Goal: Task Accomplishment & Management: Use online tool/utility

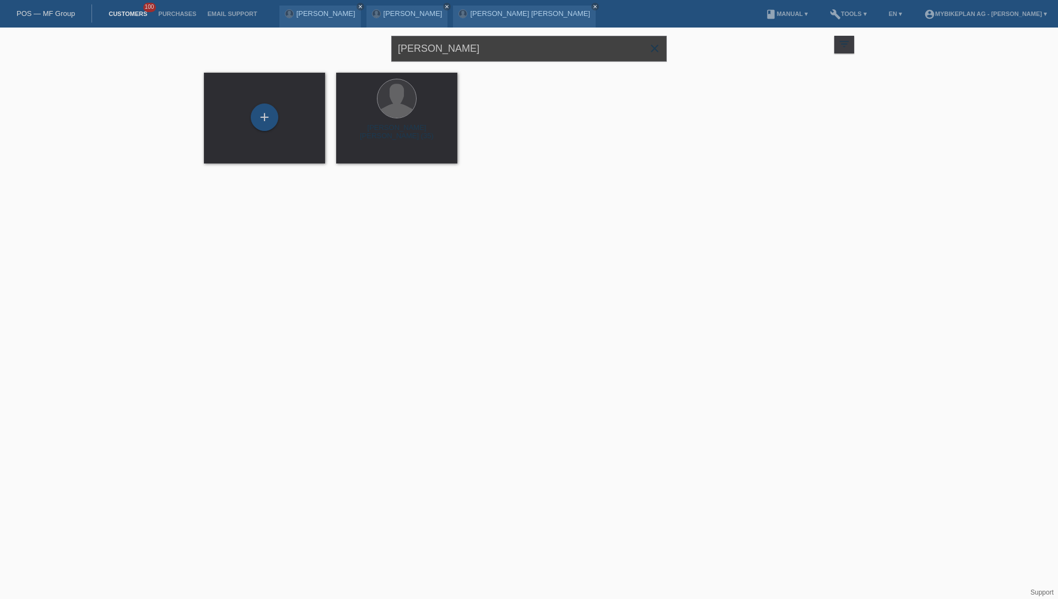
click at [526, 44] on input "Freddy Feierabend" at bounding box center [528, 49] width 275 height 26
click at [524, 50] on input "Freddy Feierabend" at bounding box center [528, 49] width 275 height 26
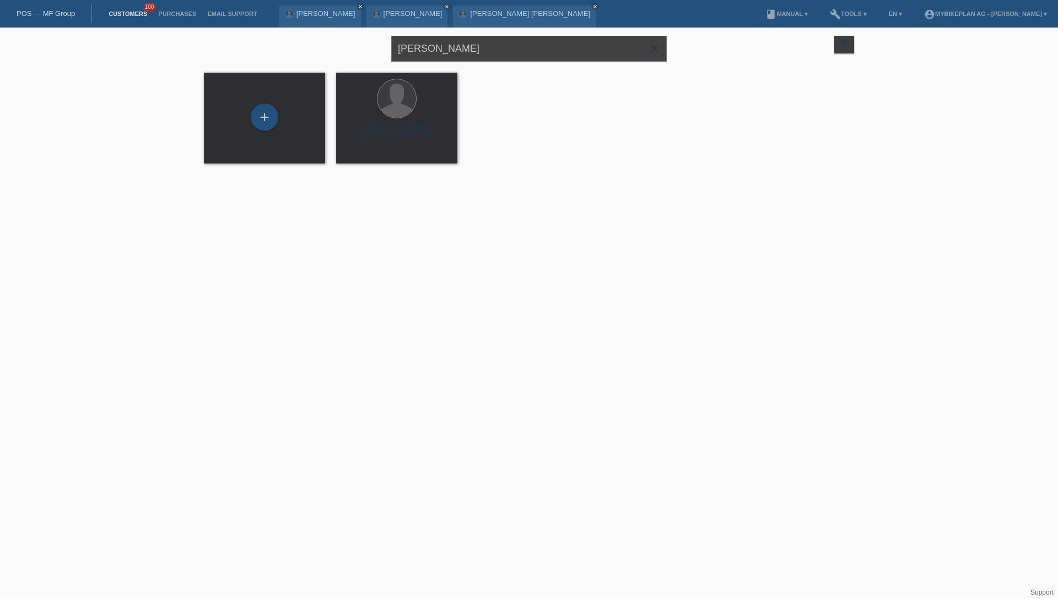
paste input "Agon Fazliu"
click at [524, 50] on input "Freddy Agon Fazliu" at bounding box center [528, 49] width 275 height 26
paste input "text"
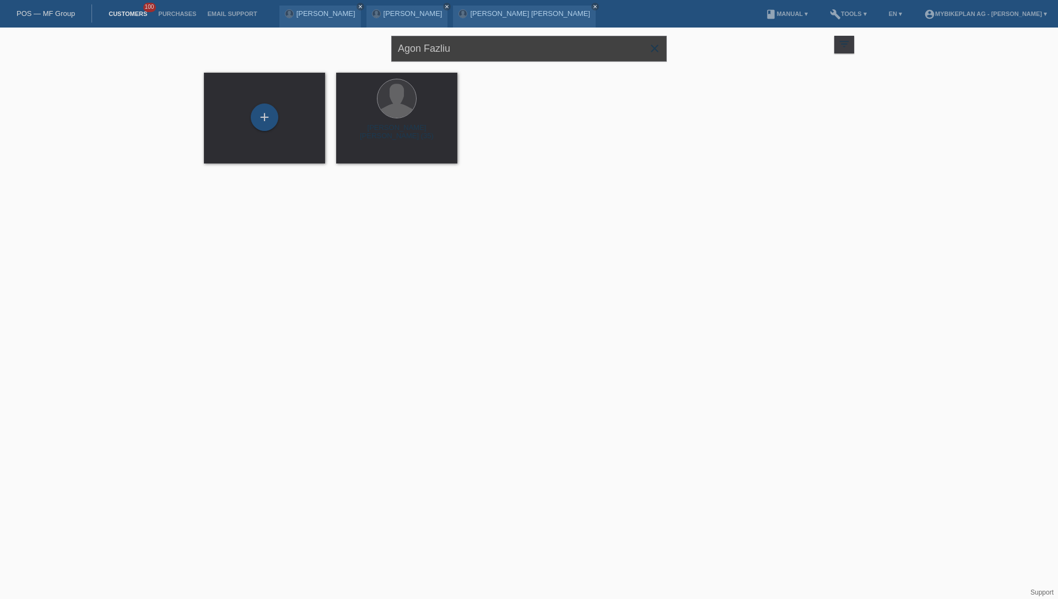
type input "Agon Fazliu"
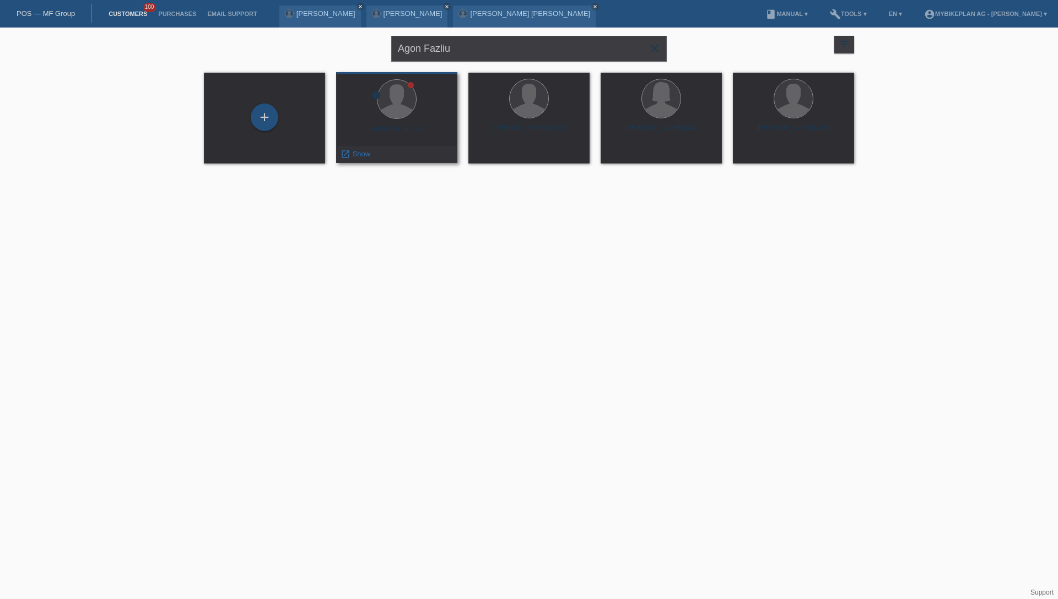
click at [393, 130] on div "Agon Fazliu (38)" at bounding box center [397, 133] width 104 height 18
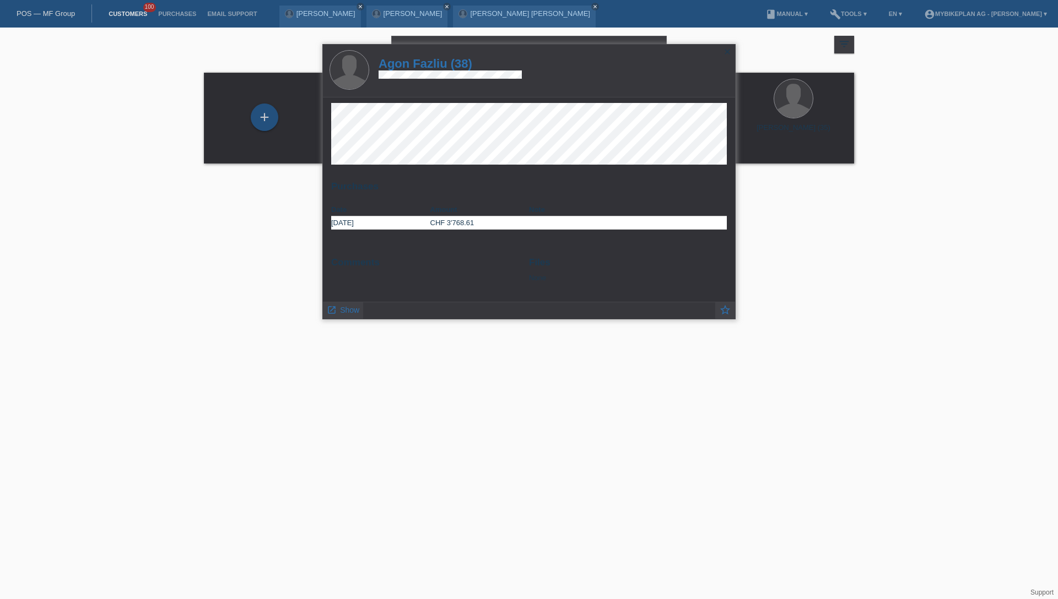
click at [428, 63] on h1 "Agon Fazliu (38)" at bounding box center [449, 64] width 143 height 14
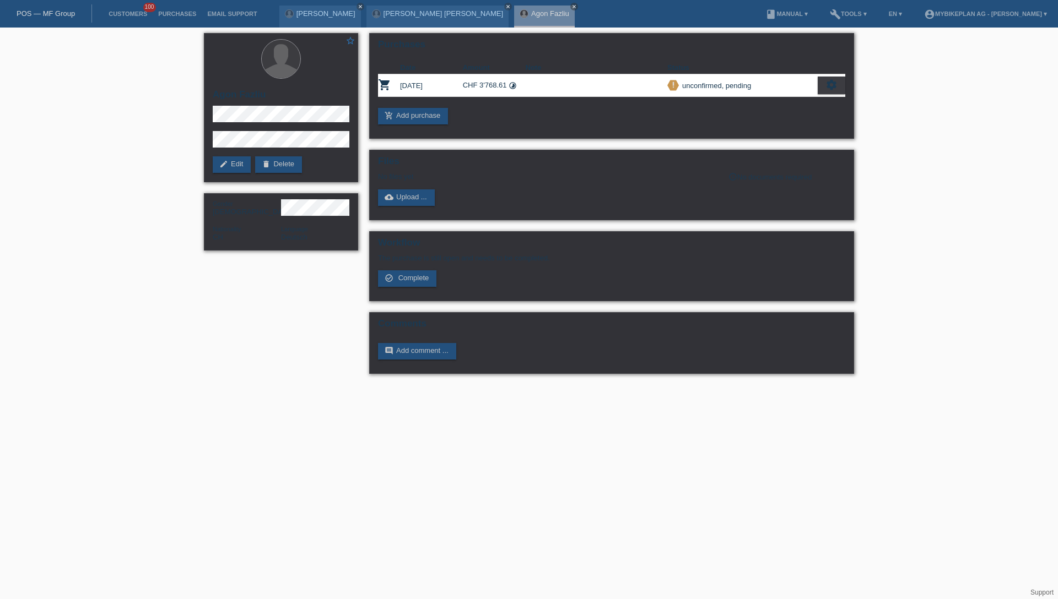
click at [60, 7] on div "POS — MF Group" at bounding box center [46, 13] width 92 height 18
click at [52, 16] on link "POS — MF Group" at bounding box center [46, 13] width 58 height 8
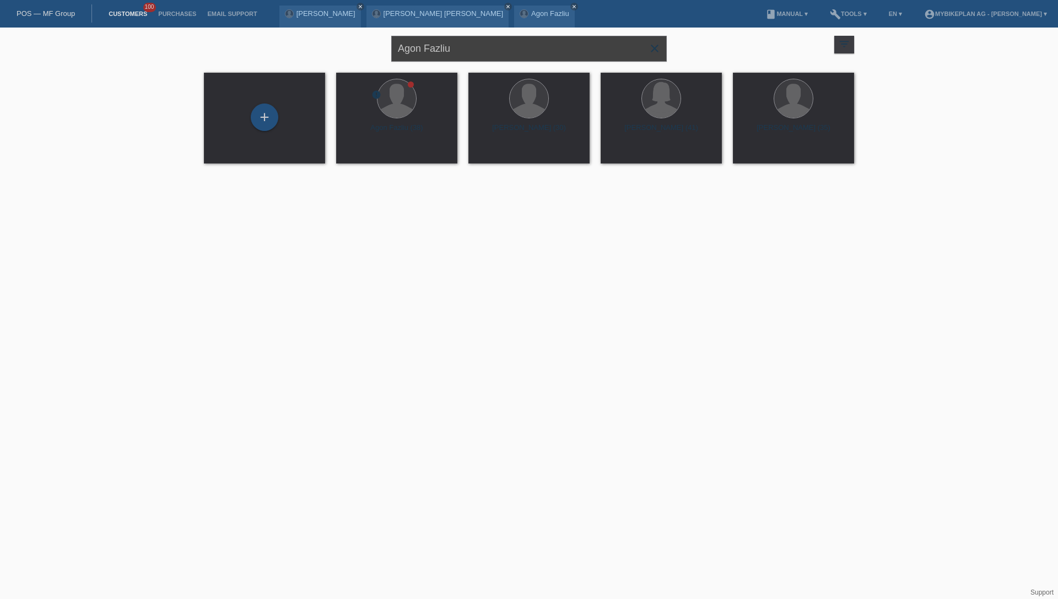
click at [457, 57] on input "Agon Fazliu" at bounding box center [528, 49] width 275 height 26
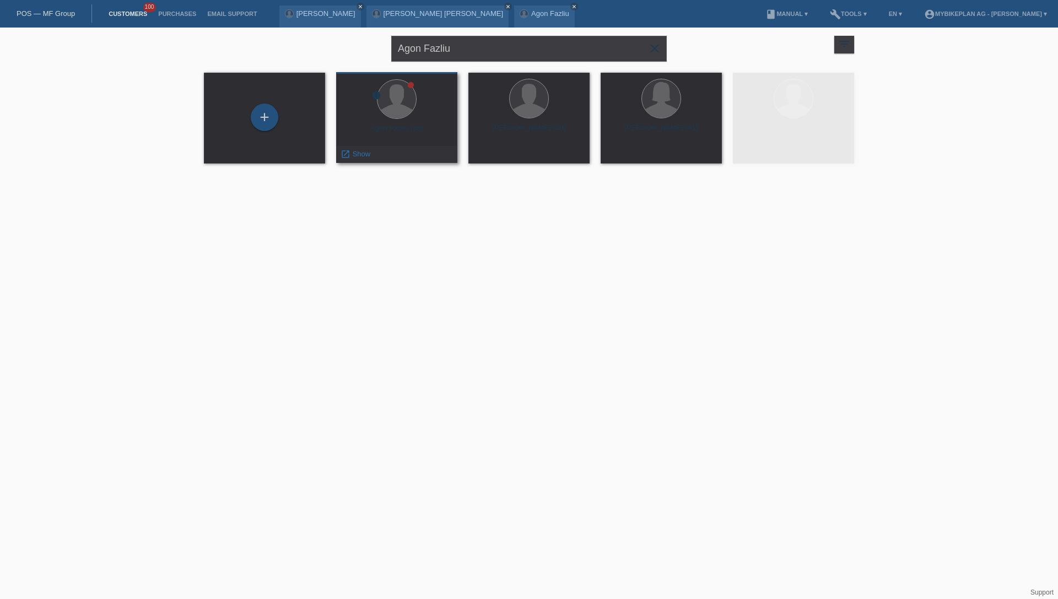
click at [398, 126] on div "Agon Fazliu (38)" at bounding box center [397, 133] width 104 height 18
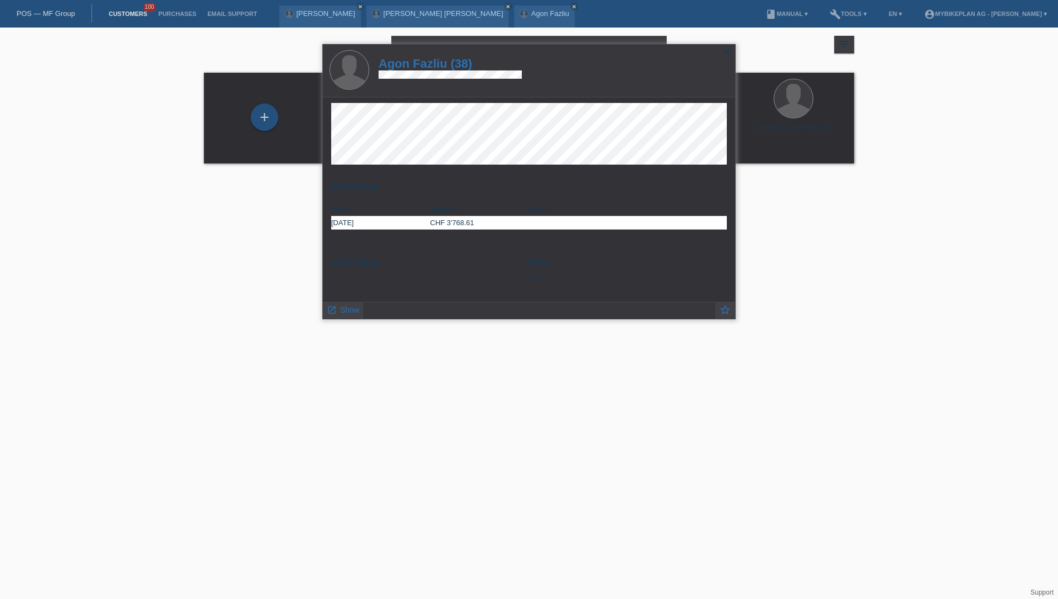
click at [427, 65] on h1 "Agon Fazliu (38)" at bounding box center [449, 64] width 143 height 14
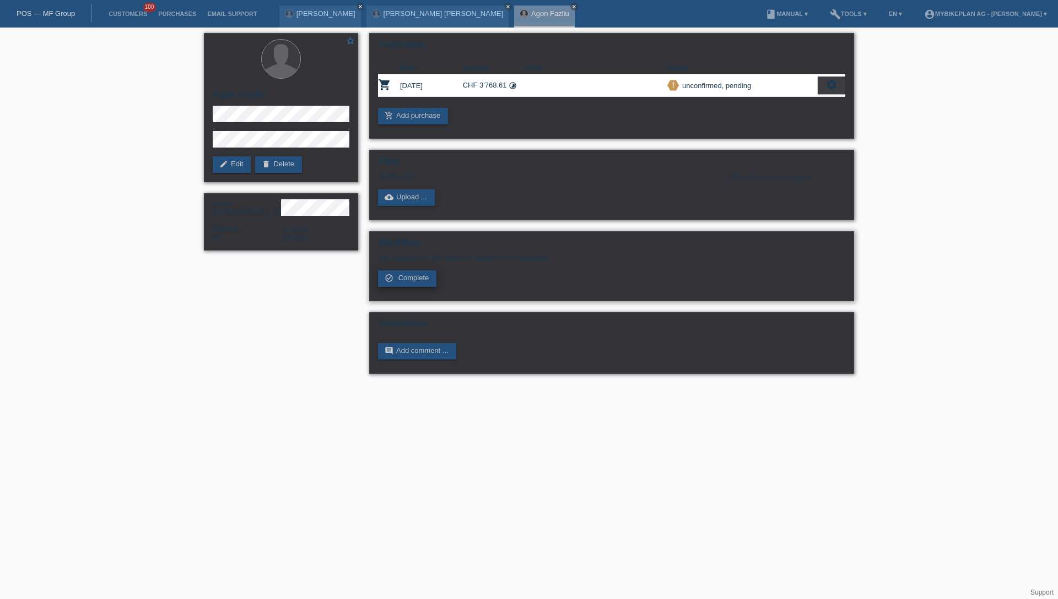
click at [412, 279] on span "Complete" at bounding box center [413, 278] width 31 height 8
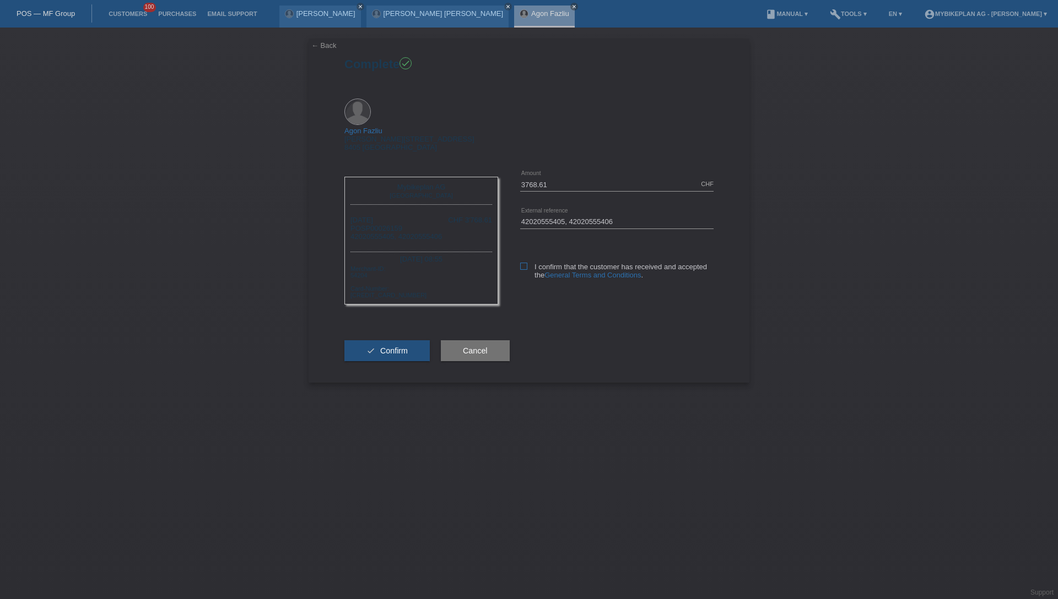
click at [520, 263] on icon at bounding box center [523, 266] width 7 height 7
click at [520, 263] on input "I confirm that the customer has received and accepted the General Terms and Con…" at bounding box center [523, 266] width 7 height 7
checkbox input "true"
click at [405, 347] on span "Confirm" at bounding box center [394, 351] width 28 height 9
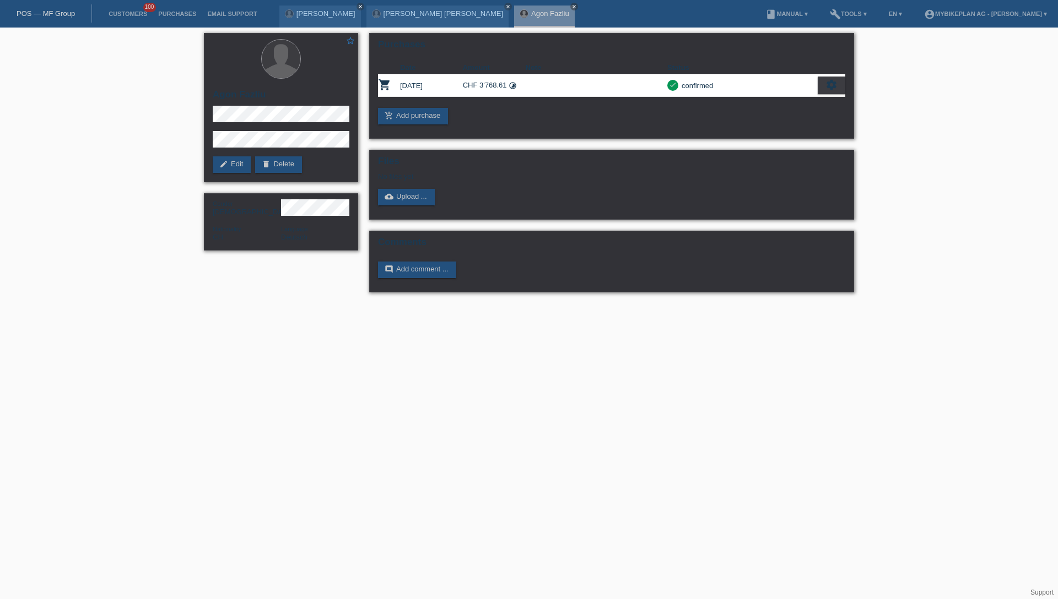
click at [61, 13] on link "POS — MF Group" at bounding box center [46, 13] width 58 height 8
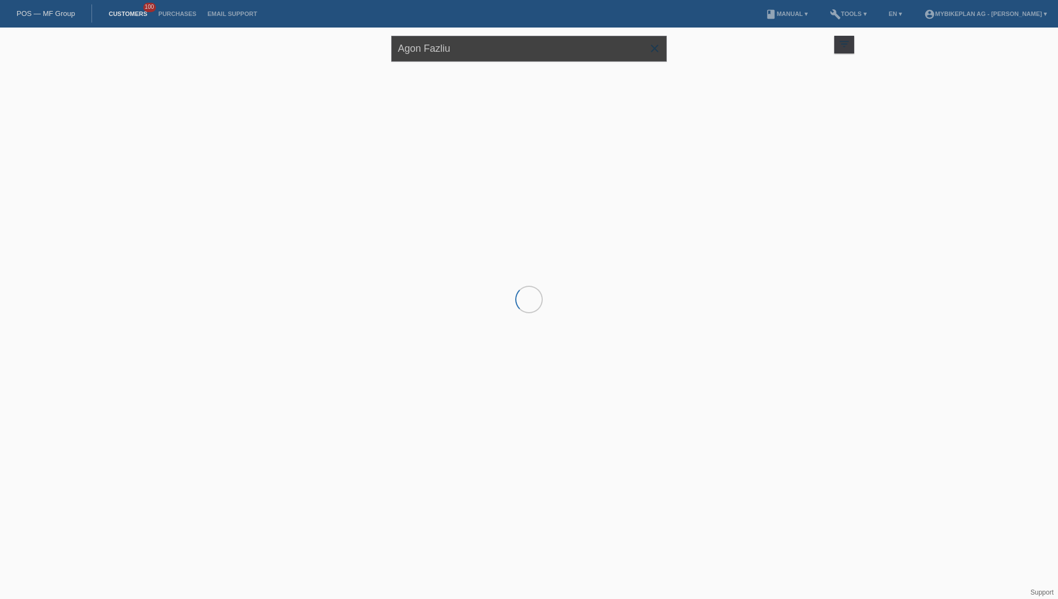
click at [483, 58] on input "Agon Fazliu" at bounding box center [528, 49] width 275 height 26
click at [483, 57] on input "Agon Fazliu" at bounding box center [528, 49] width 275 height 26
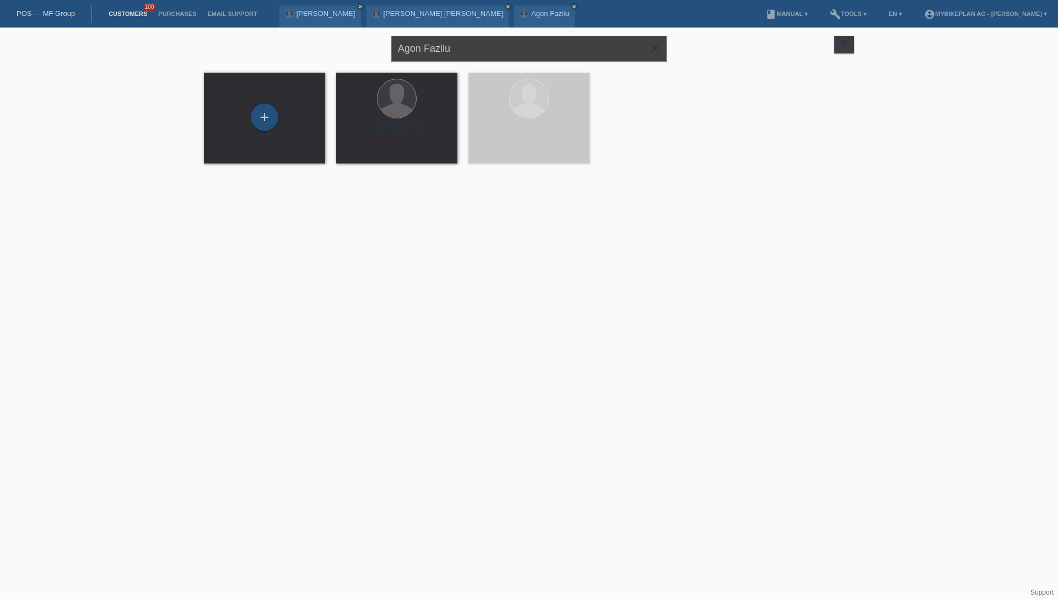
paste input "Patrizia Contardo"
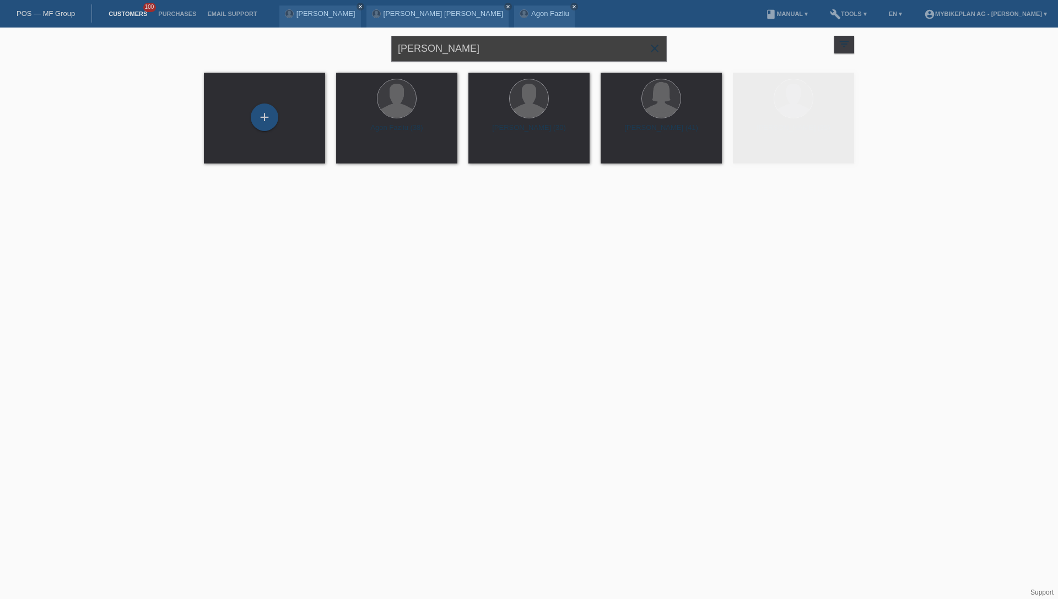
type input "Patrizia Contardo"
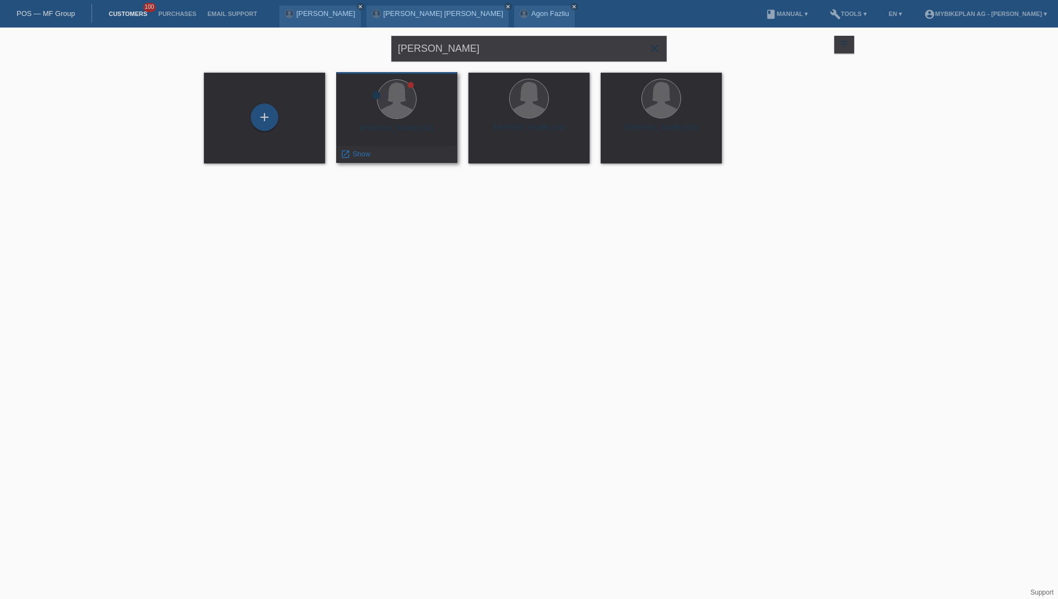
click at [398, 128] on div "Patrizia Contardo Pazos (52)" at bounding box center [397, 133] width 104 height 18
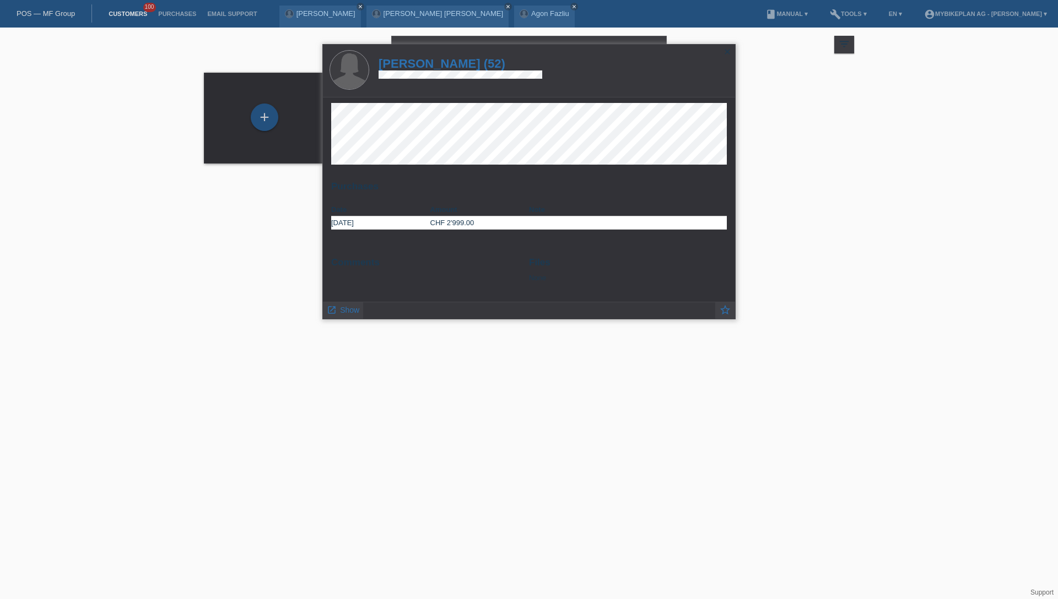
click at [434, 66] on h1 "Patrizia Contardo Pazos (52)" at bounding box center [460, 64] width 164 height 14
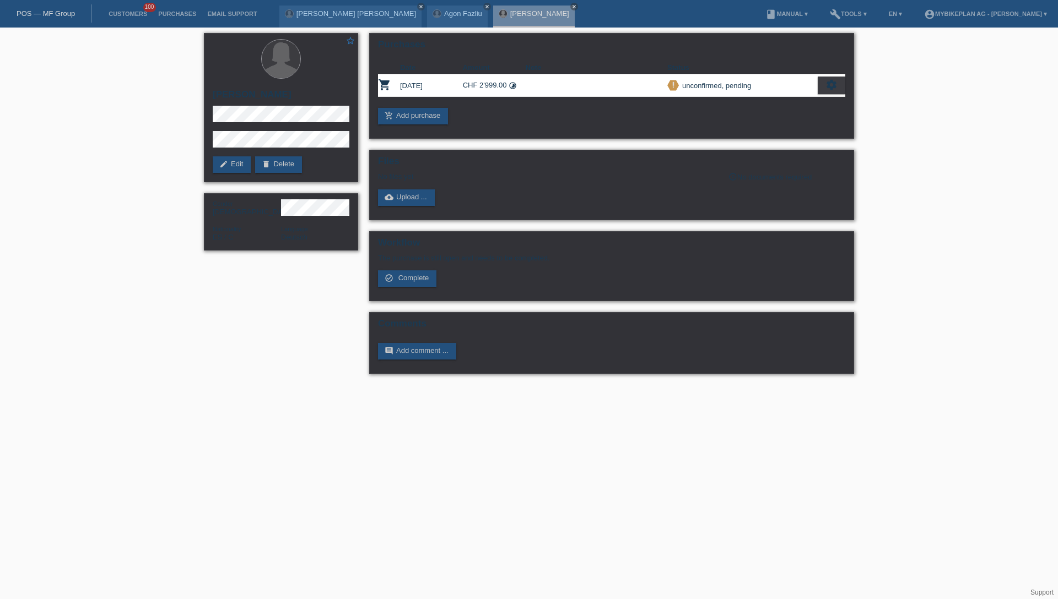
click at [436, 63] on th "Date" at bounding box center [431, 67] width 63 height 13
click at [427, 280] on span "Complete" at bounding box center [413, 278] width 31 height 8
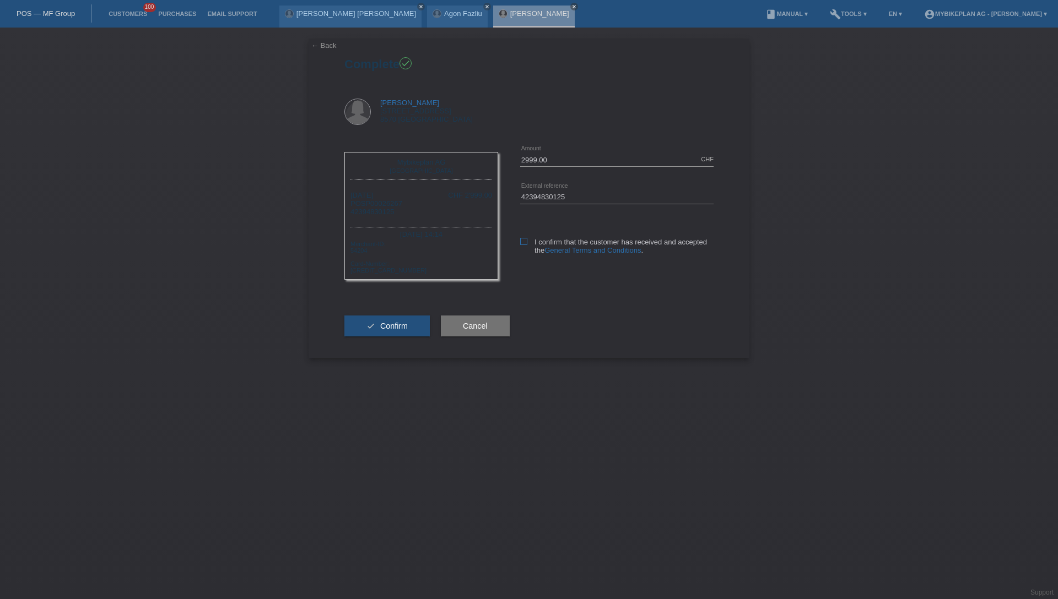
click at [523, 242] on icon at bounding box center [523, 241] width 7 height 7
click at [523, 242] on input "I confirm that the customer has received and accepted the General Terms and Con…" at bounding box center [523, 241] width 7 height 7
checkbox input "true"
click at [408, 326] on button "check Confirm" at bounding box center [386, 326] width 85 height 21
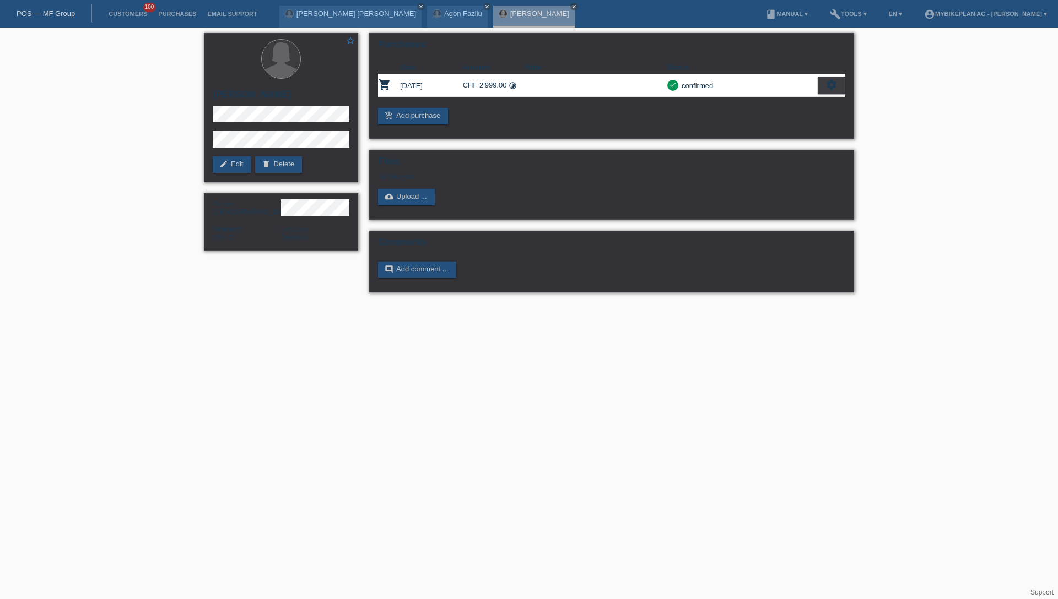
click at [64, 15] on link "POS — MF Group" at bounding box center [46, 13] width 58 height 8
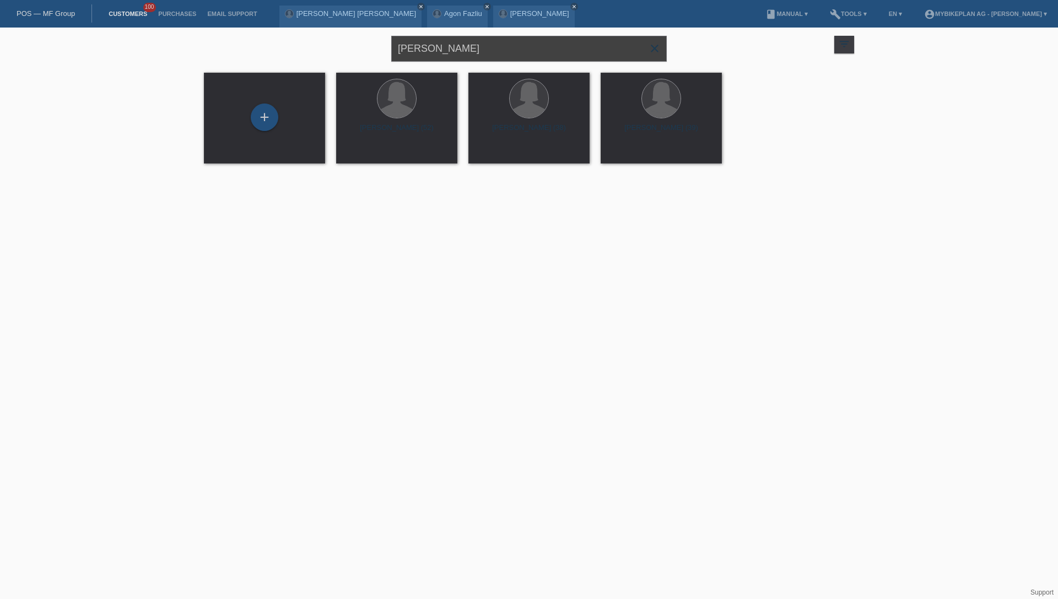
click at [489, 55] on input "[PERSON_NAME]" at bounding box center [528, 49] width 275 height 26
click at [489, 55] on input "Patrizia Contardo" at bounding box center [528, 49] width 275 height 26
click at [495, 43] on input "Patrizia Contardo" at bounding box center [528, 49] width 275 height 26
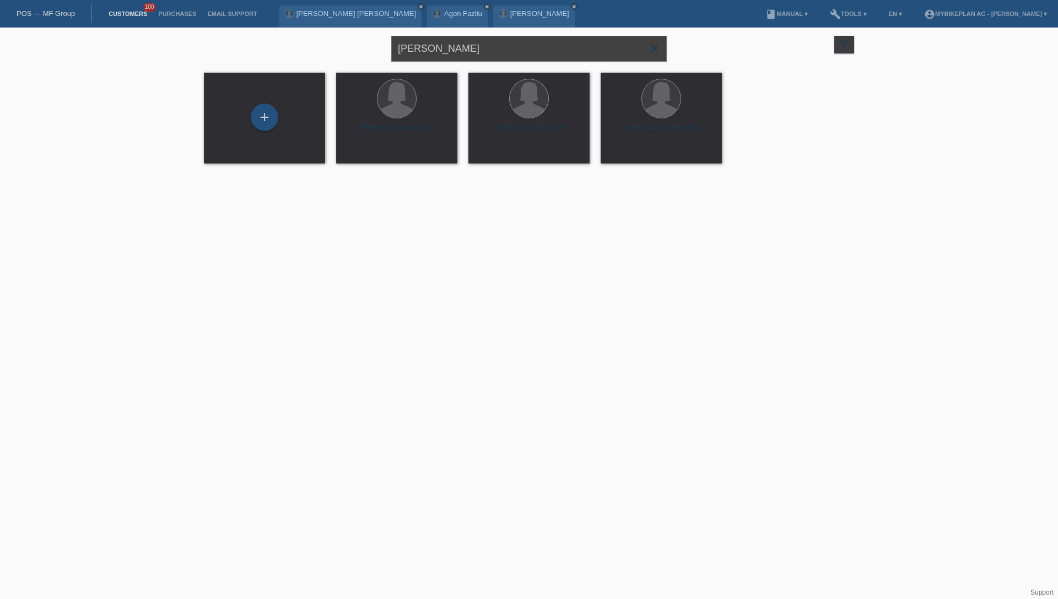
click at [495, 43] on input "Patrizia Contardo" at bounding box center [528, 49] width 275 height 26
paste input "[PERSON_NAME]"
type input "[PERSON_NAME]"
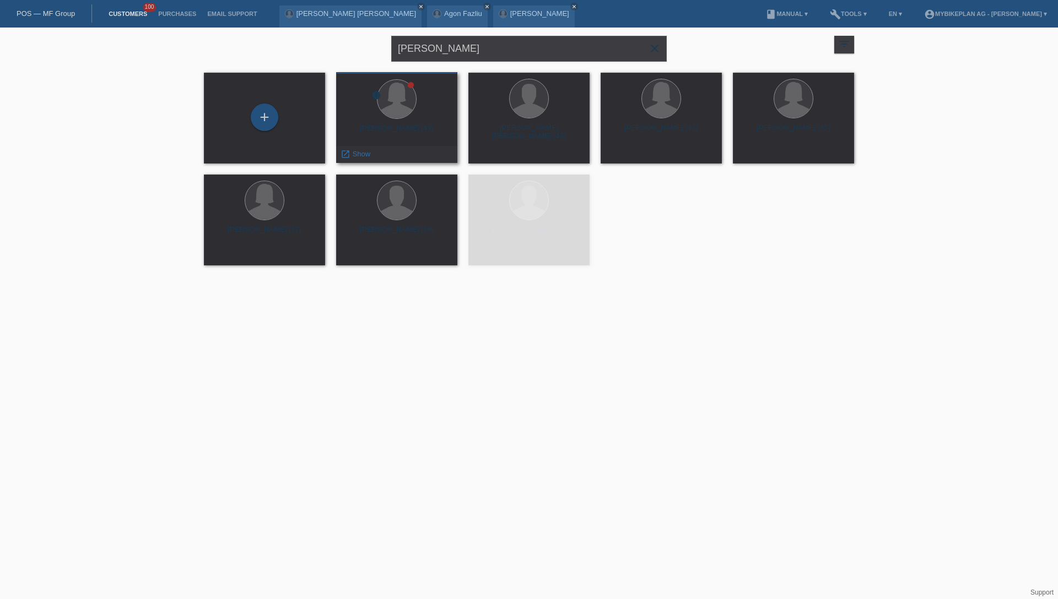
click at [367, 124] on div "[PERSON_NAME] (43)" at bounding box center [397, 133] width 104 height 18
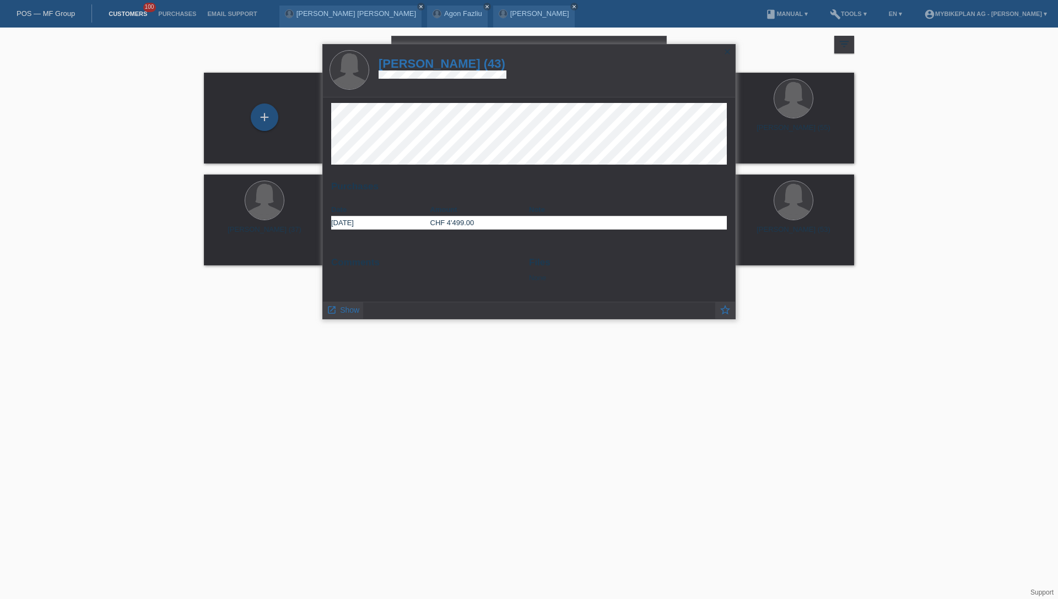
click at [436, 63] on h1 "[PERSON_NAME] (43)" at bounding box center [442, 64] width 128 height 14
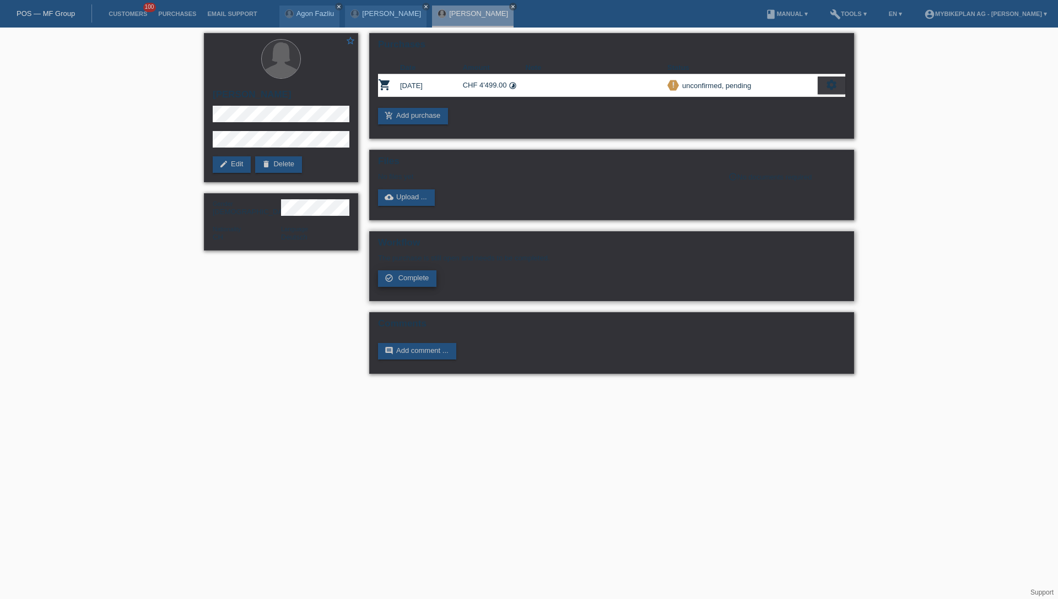
click at [417, 280] on span "Complete" at bounding box center [413, 278] width 31 height 8
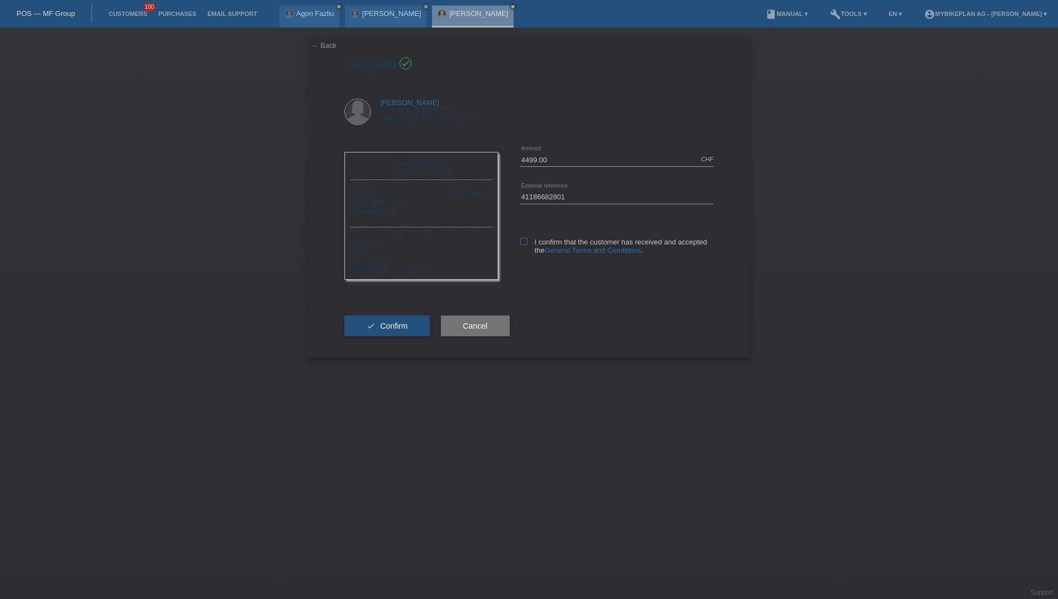
click at [525, 244] on icon at bounding box center [523, 241] width 7 height 7
click at [525, 244] on input "I confirm that the customer has received and accepted the General Terms and Con…" at bounding box center [523, 241] width 7 height 7
checkbox input "true"
click at [380, 332] on button "check Confirm" at bounding box center [386, 326] width 85 height 21
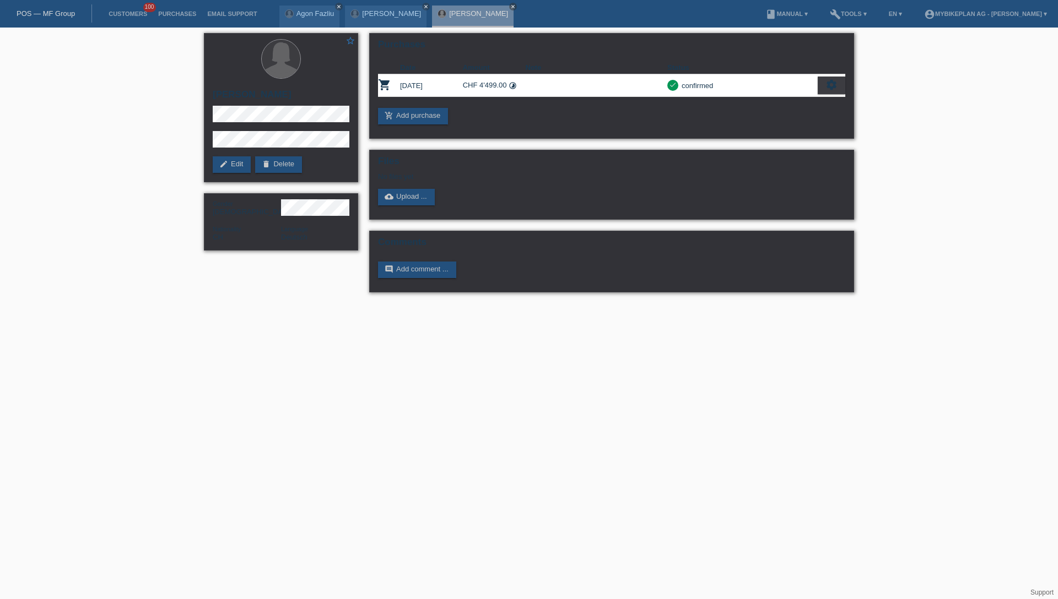
click at [56, 16] on link "POS — MF Group" at bounding box center [46, 13] width 58 height 8
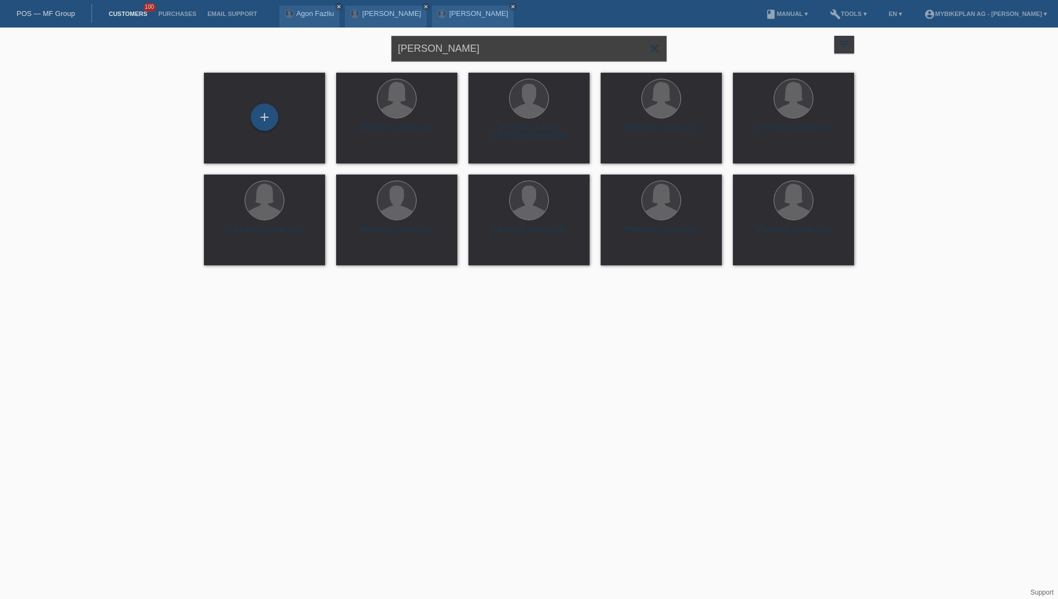
click at [493, 58] on input "[PERSON_NAME]" at bounding box center [528, 49] width 275 height 26
paste input "[PERSON_NAME]"
type input "[PERSON_NAME]"
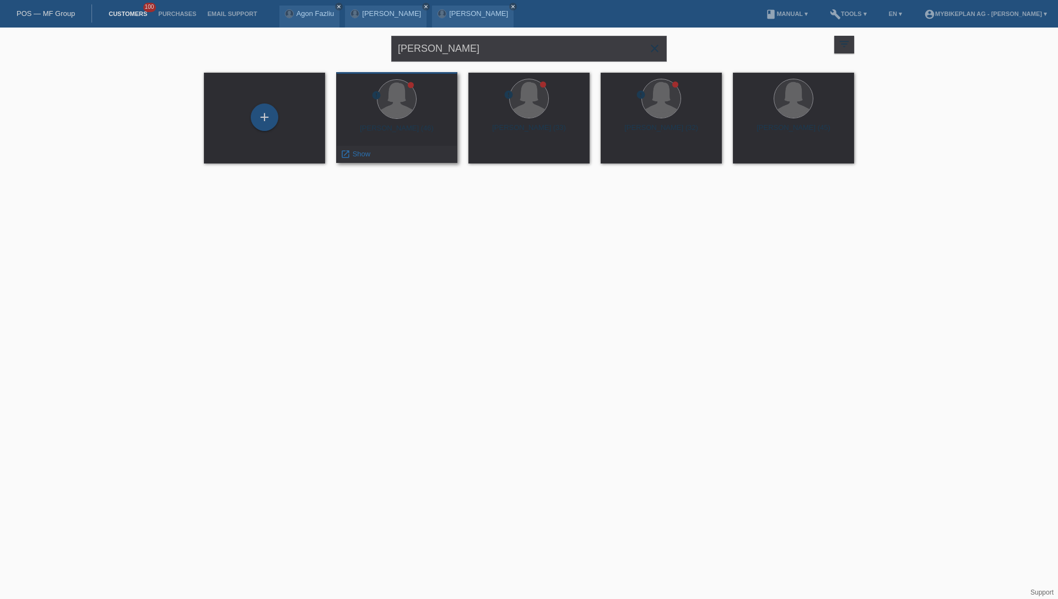
click at [401, 127] on div "Tanja Münsch (46)" at bounding box center [397, 133] width 104 height 18
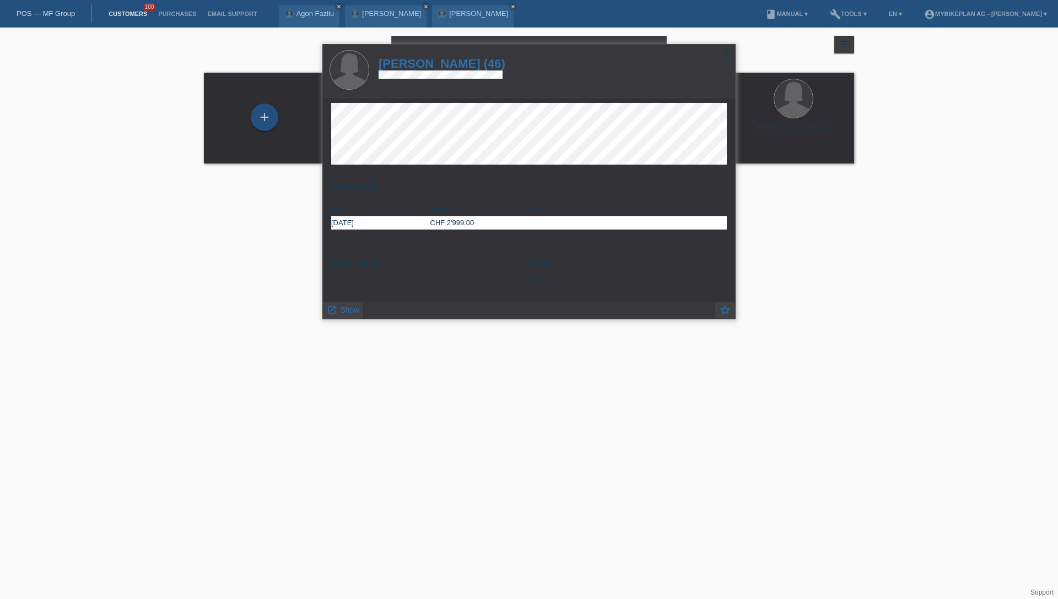
click at [451, 64] on h1 "Tanja Münsch (46)" at bounding box center [441, 64] width 127 height 14
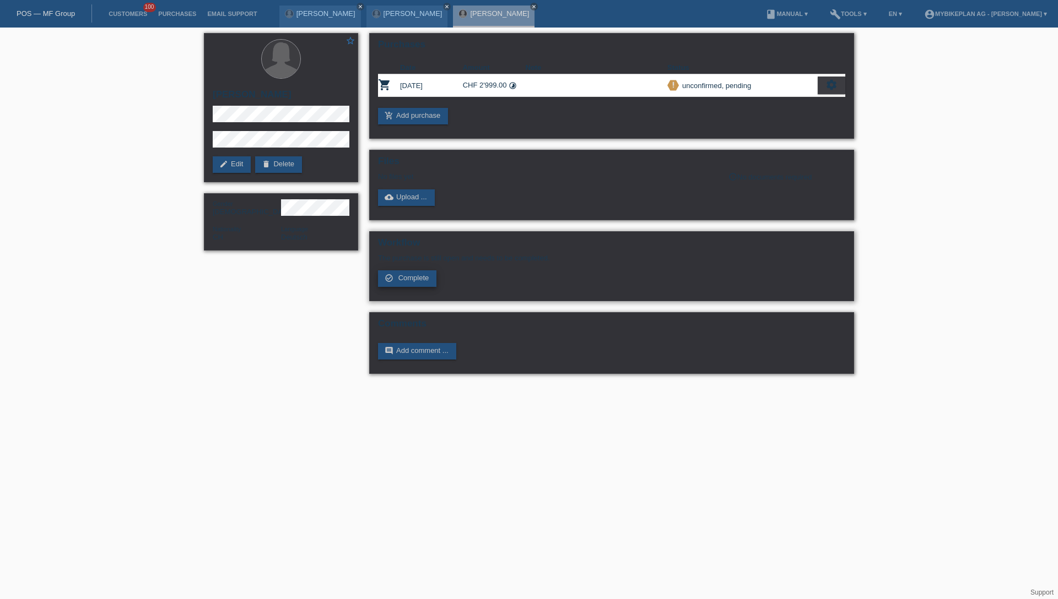
click at [417, 284] on link "check_circle_outline Complete" at bounding box center [407, 279] width 58 height 17
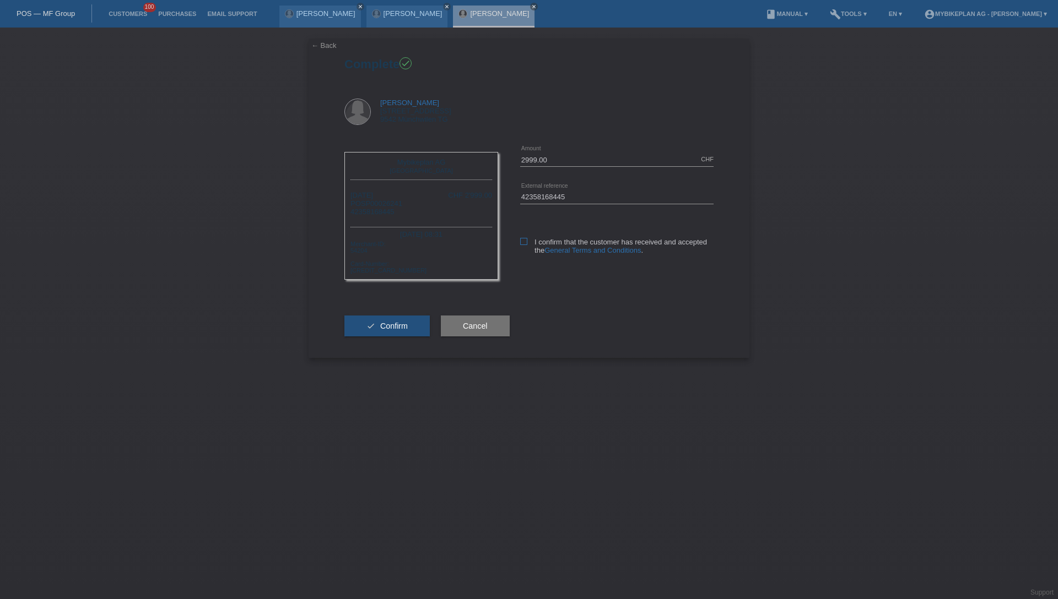
click at [521, 244] on icon at bounding box center [523, 241] width 7 height 7
click at [521, 244] on input "I confirm that the customer has received and accepted the General Terms and Con…" at bounding box center [523, 241] width 7 height 7
checkbox input "true"
click at [429, 327] on button "check Confirm" at bounding box center [386, 326] width 85 height 21
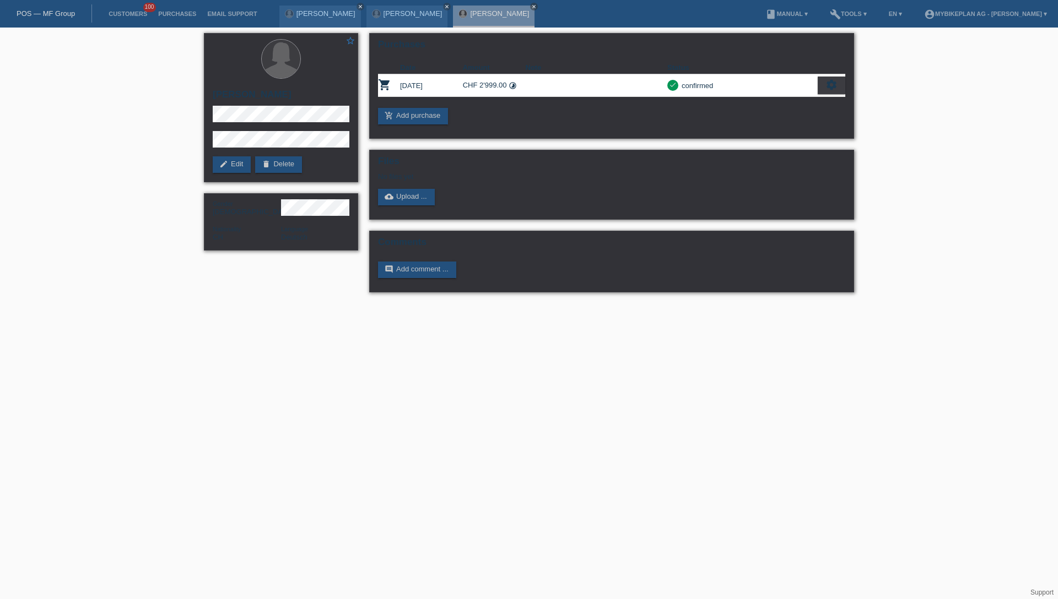
click at [48, 19] on div "POS — MF Group" at bounding box center [46, 13] width 92 height 18
click at [47, 15] on link "POS — MF Group" at bounding box center [46, 13] width 58 height 8
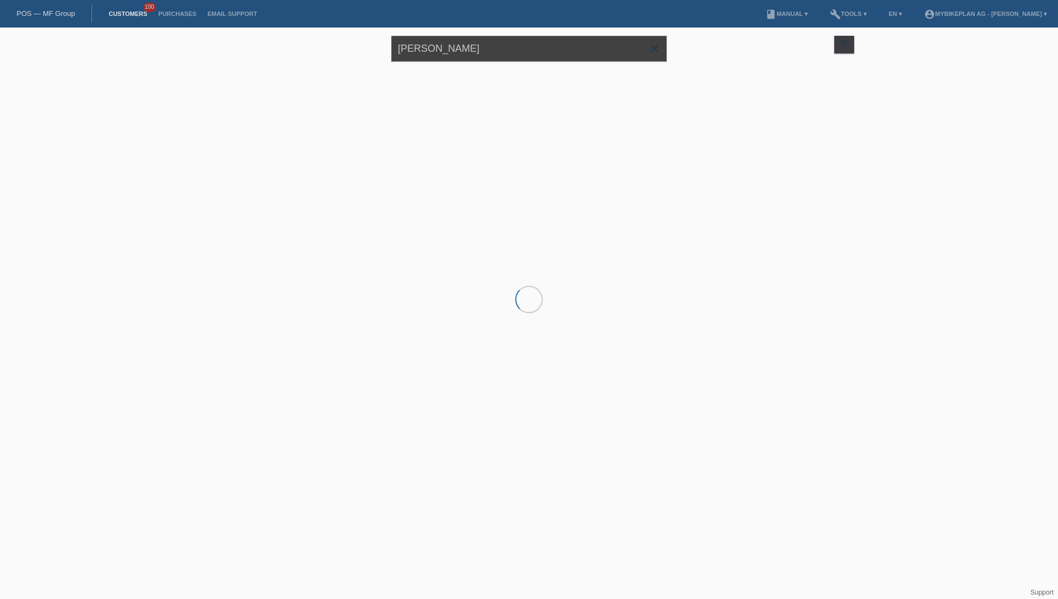
click at [459, 52] on input "[PERSON_NAME]" at bounding box center [528, 49] width 275 height 26
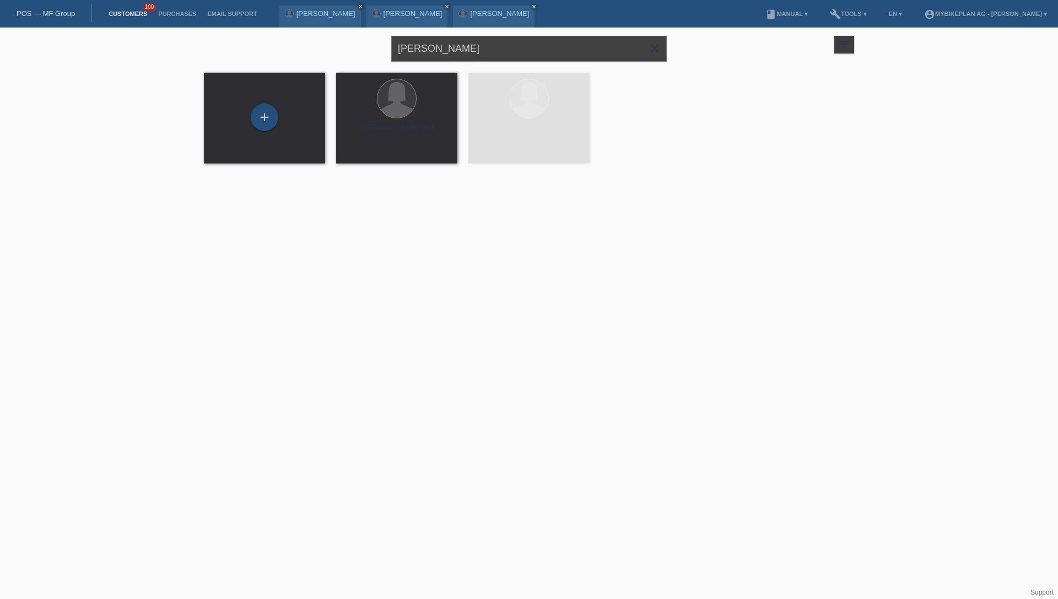
click at [459, 52] on input "[PERSON_NAME]" at bounding box center [528, 49] width 275 height 26
paste input "[PERSON_NAME]"
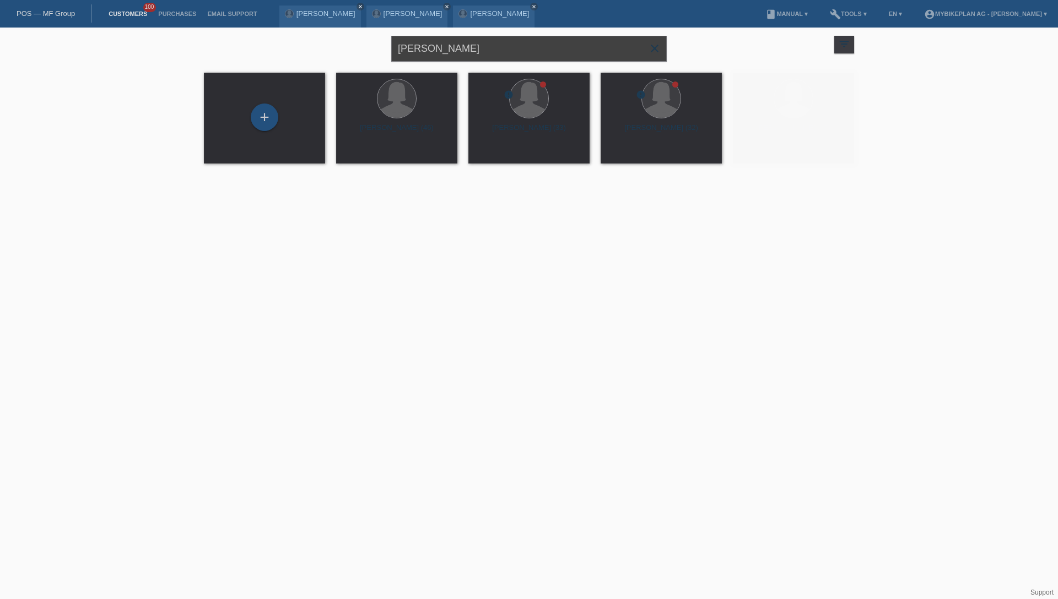
type input "[PERSON_NAME]"
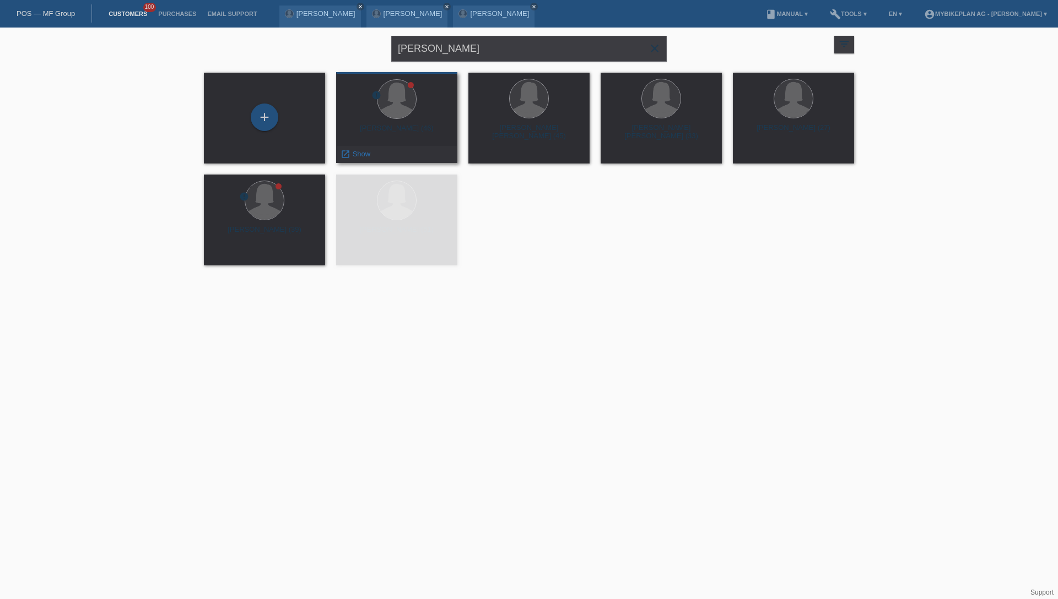
click at [429, 131] on div "Alexandra Gaudard (46)" at bounding box center [397, 133] width 104 height 18
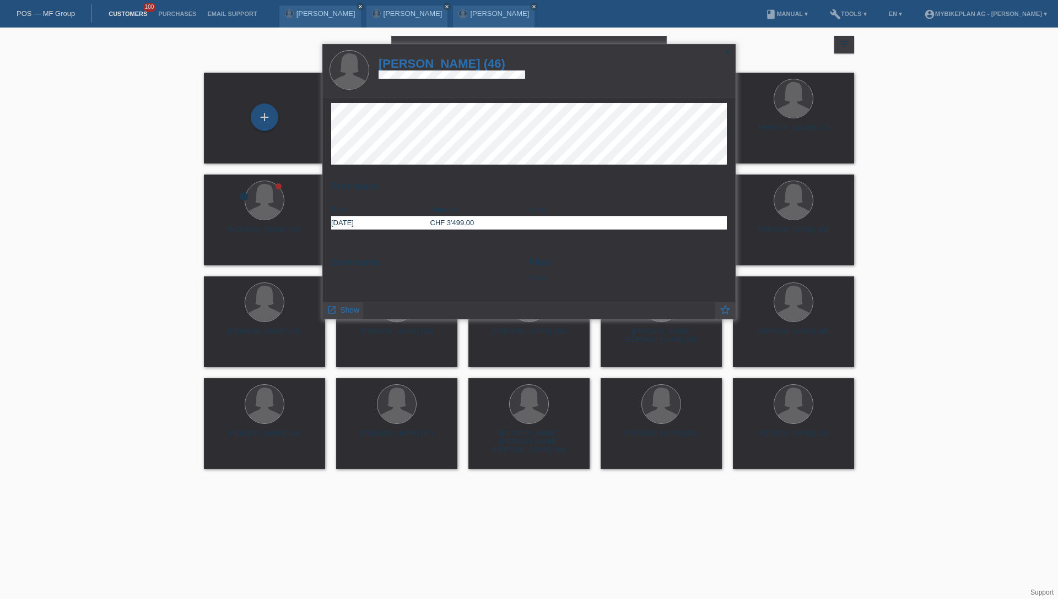
click at [431, 61] on h1 "Alexandra Gaudard (46)" at bounding box center [451, 64] width 147 height 14
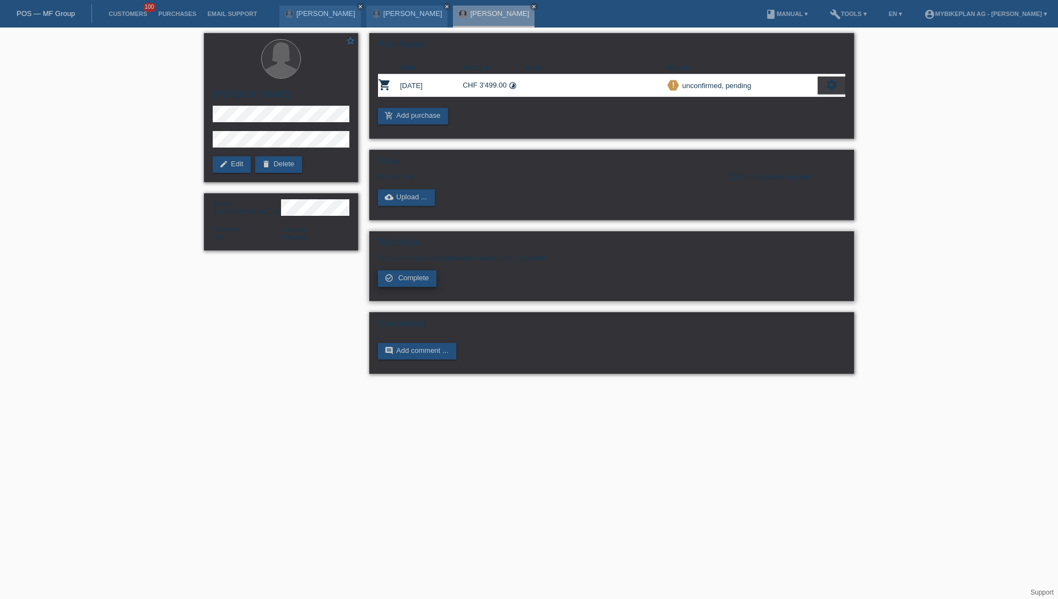
click at [423, 277] on span "Complete" at bounding box center [413, 278] width 31 height 8
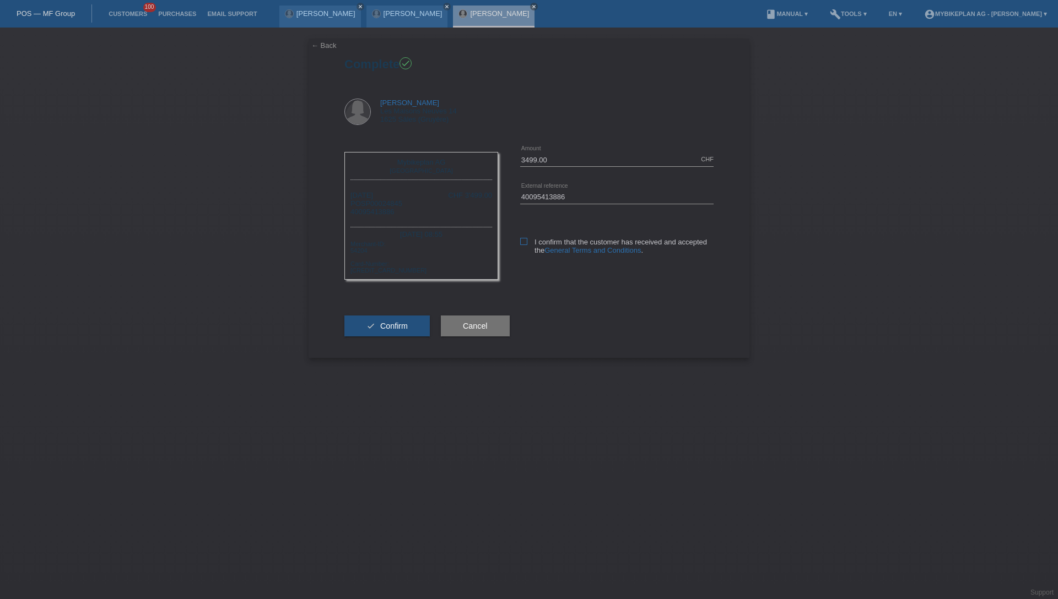
click at [524, 246] on label "I confirm that the customer has received and accepted the General Terms and Con…" at bounding box center [616, 246] width 193 height 17
click at [524, 245] on input "I confirm that the customer has received and accepted the General Terms and Con…" at bounding box center [523, 241] width 7 height 7
checkbox input "true"
click at [388, 325] on span "Confirm" at bounding box center [394, 326] width 28 height 9
